Goal: Find specific page/section: Find specific page/section

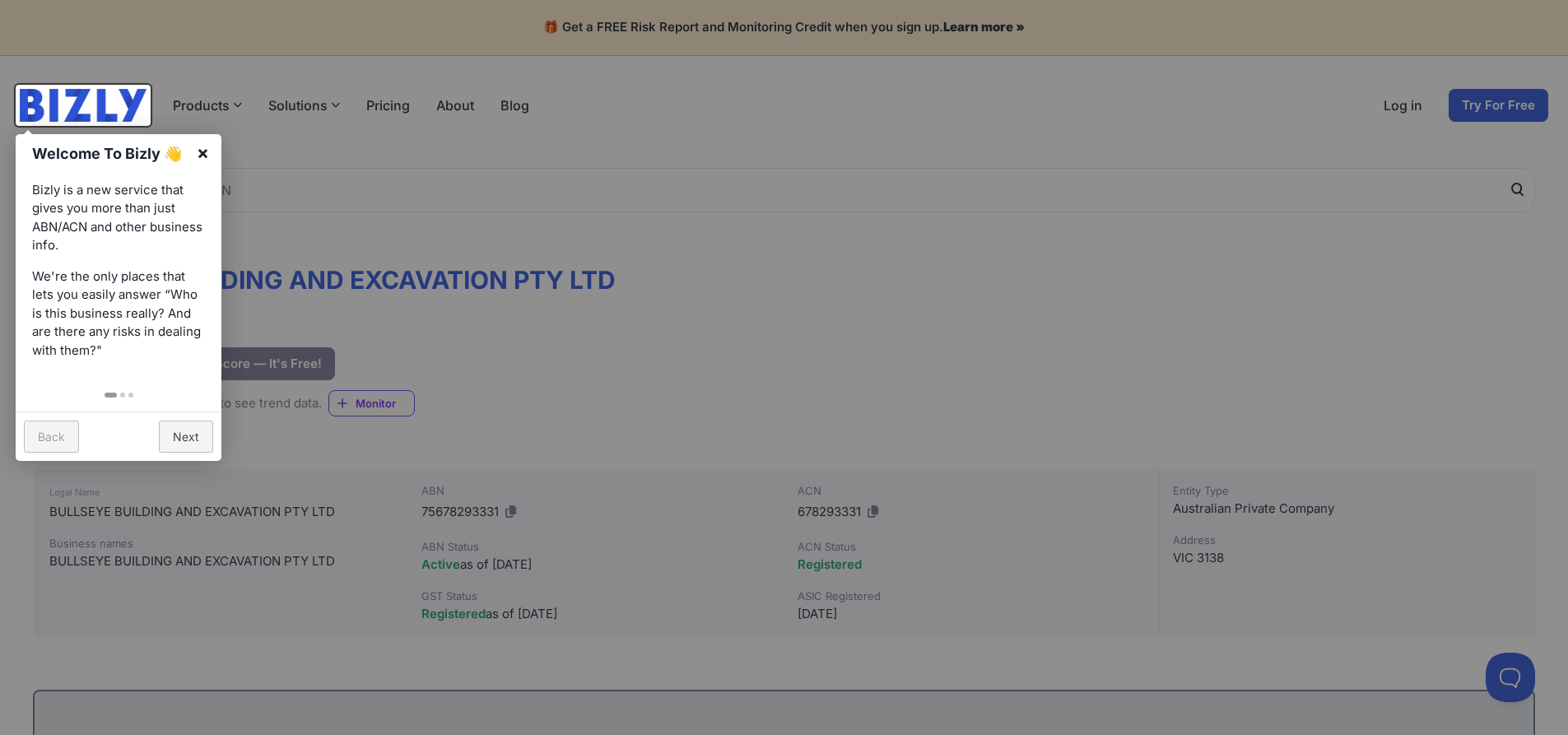
click at [203, 150] on link "×" at bounding box center [203, 152] width 37 height 37
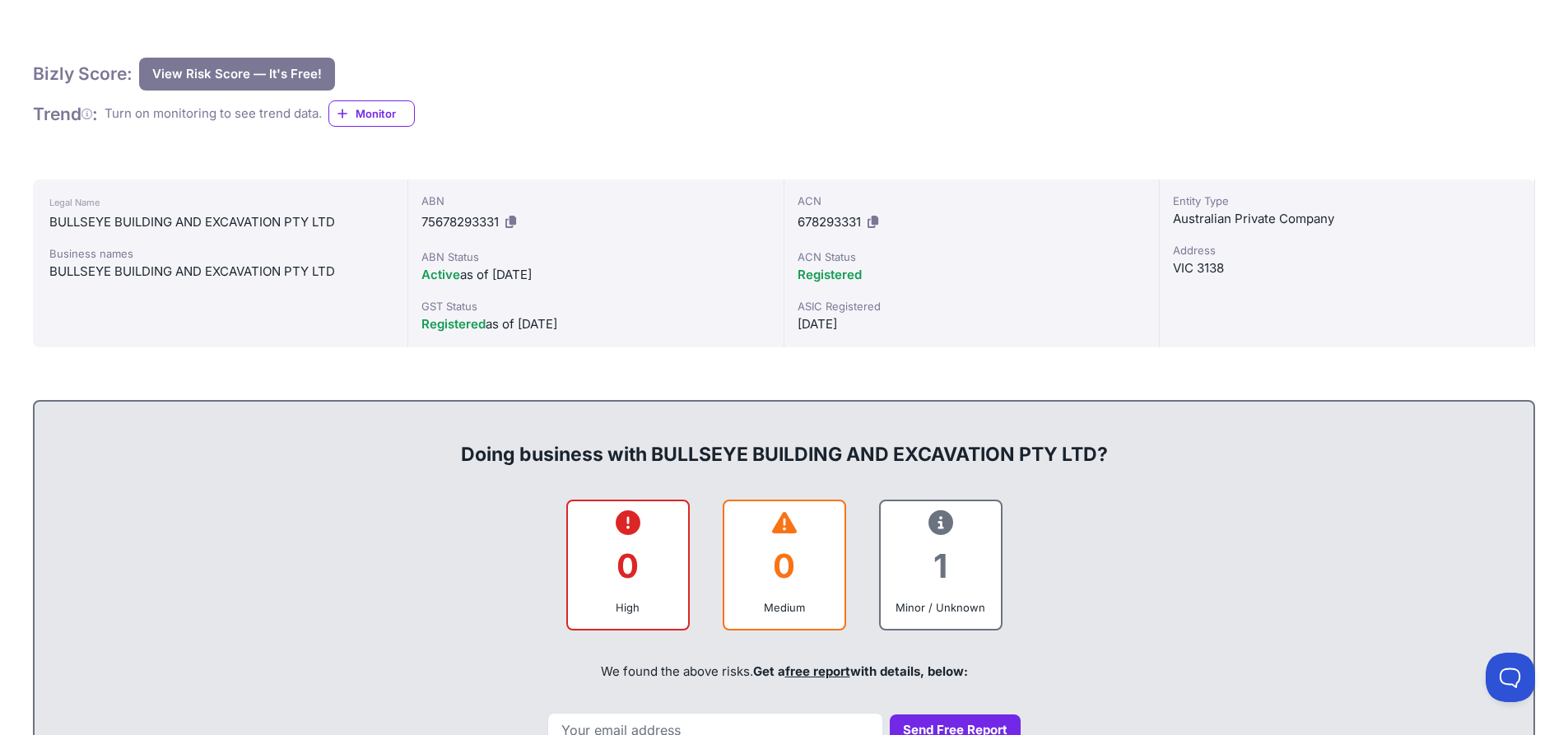
scroll to position [42, 0]
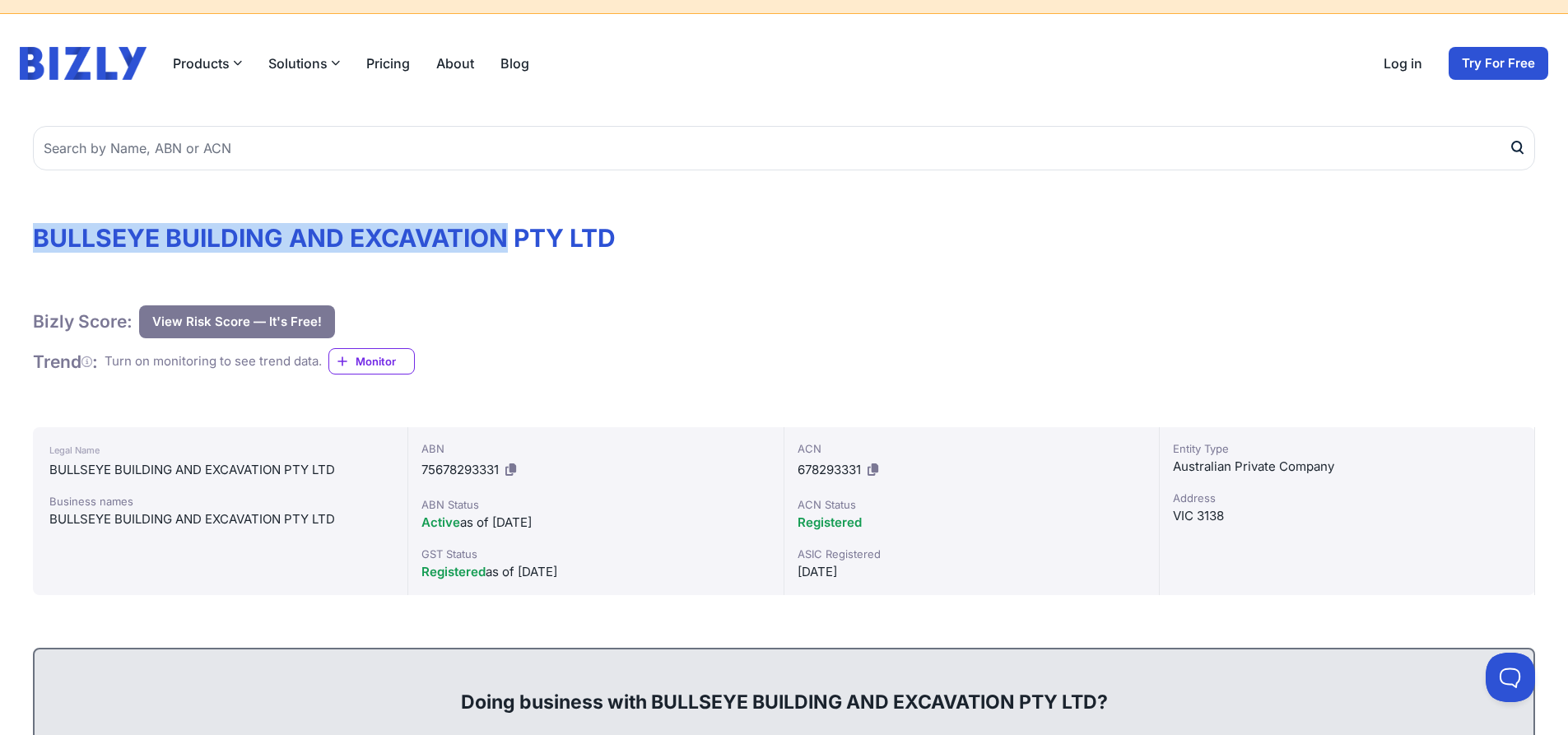
drag, startPoint x: 510, startPoint y: 237, endPoint x: 26, endPoint y: 237, distance: 484.0
copy h1 "BULLSEYE BUILDING AND EXCAVATION"
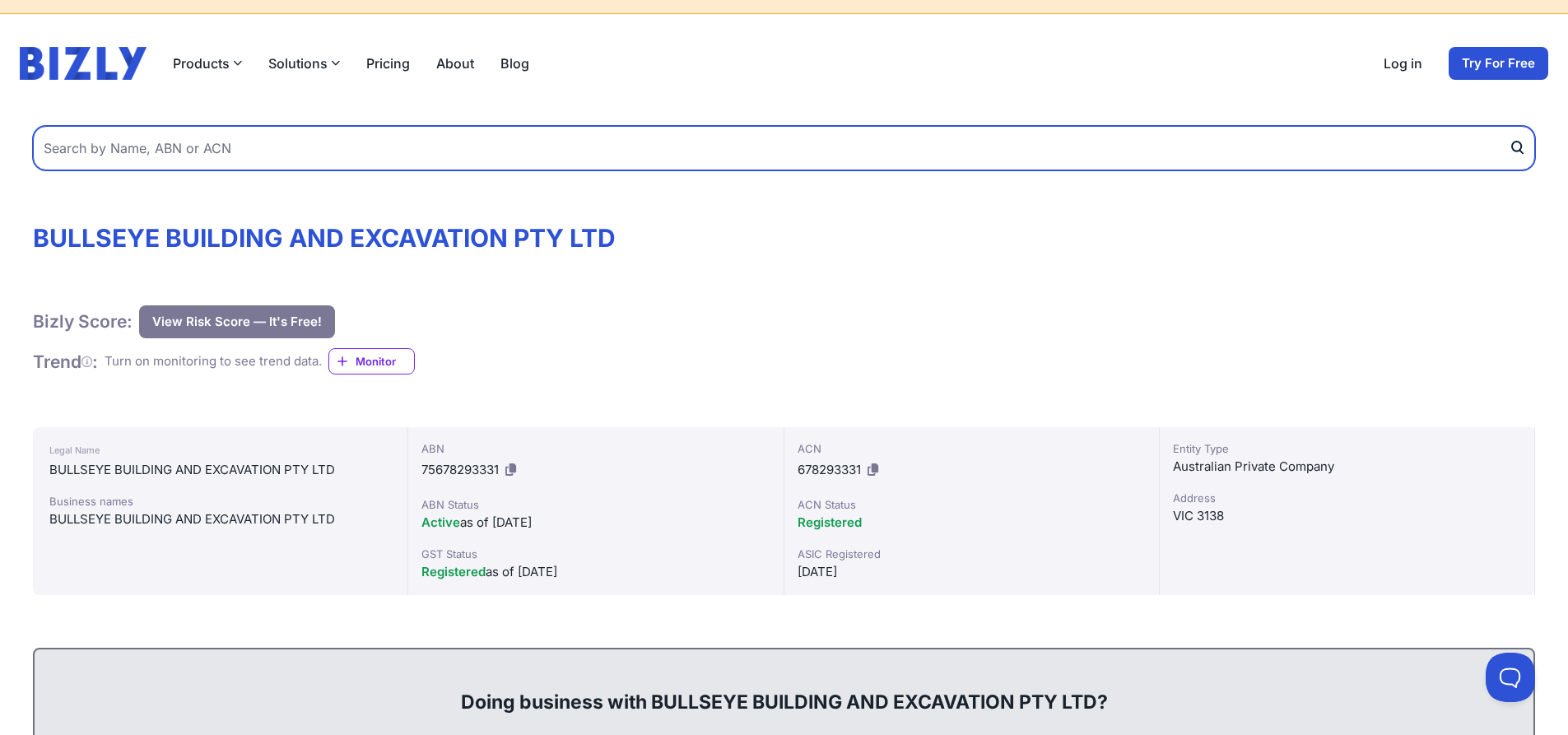
click at [251, 147] on input "text" at bounding box center [783, 148] width 1502 height 44
paste input "BULLSEYE BUILDING AND EXCAVATION"
type input "BULLSEYE BUILDING AND EXCAVATION"
click at [1509, 126] on button "submit" at bounding box center [1522, 148] width 27 height 44
